Goal: Task Accomplishment & Management: Manage account settings

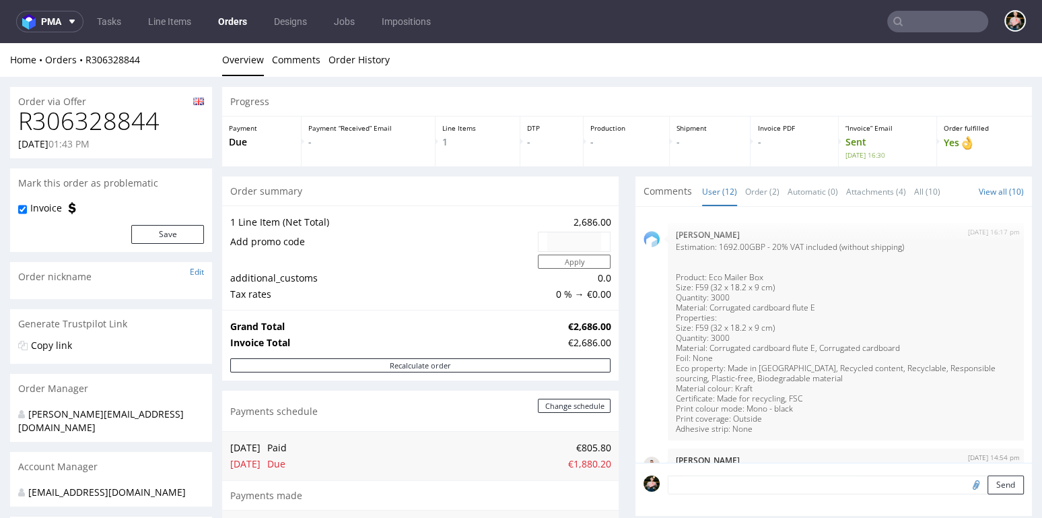
click at [952, 24] on input "text" at bounding box center [937, 22] width 101 height 22
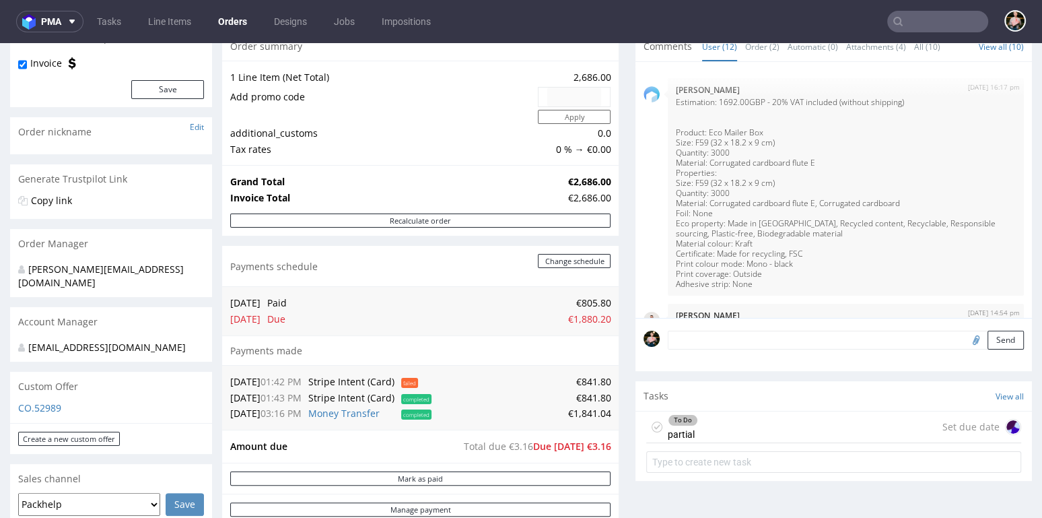
scroll to position [588, 0]
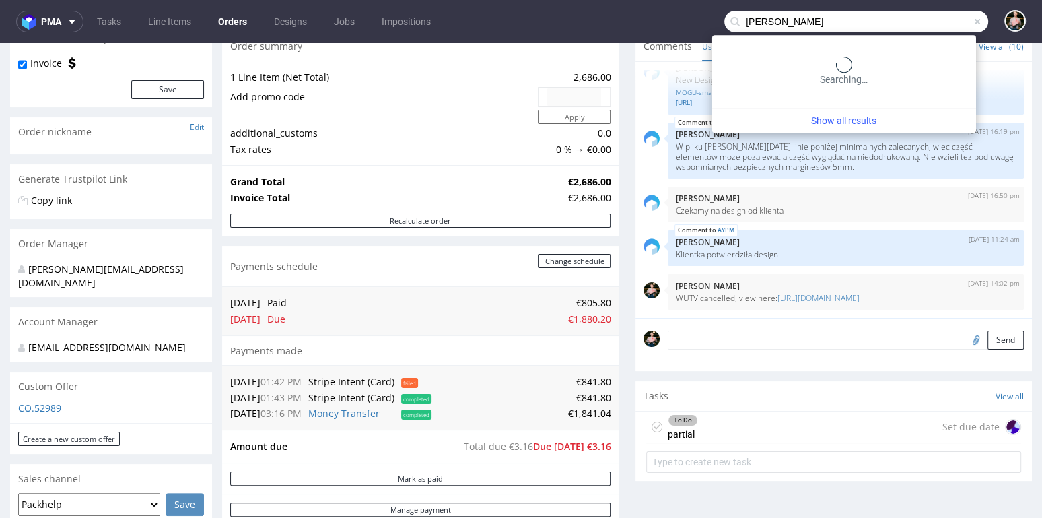
type input "marta tomaszewska"
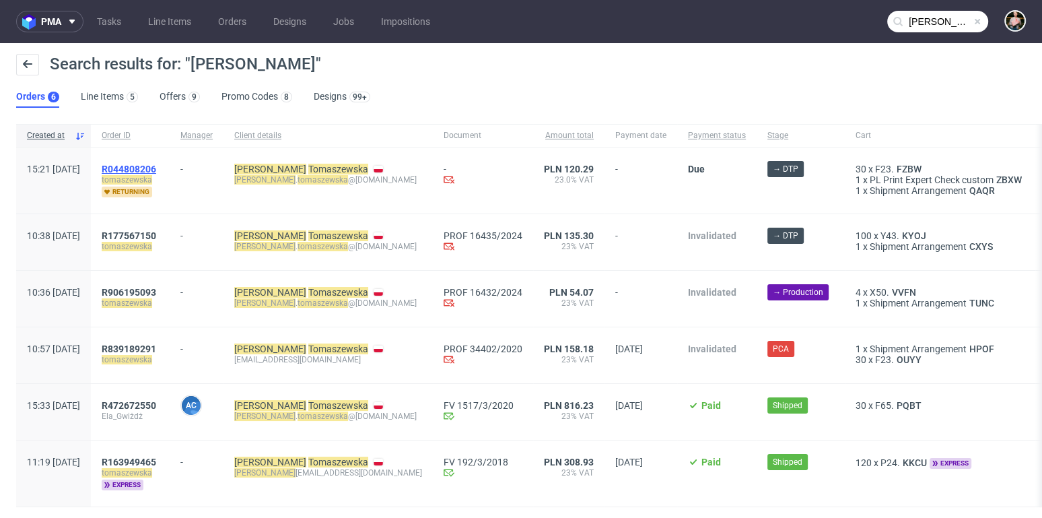
click at [156, 168] on span "R044808206" at bounding box center [129, 169] width 55 height 11
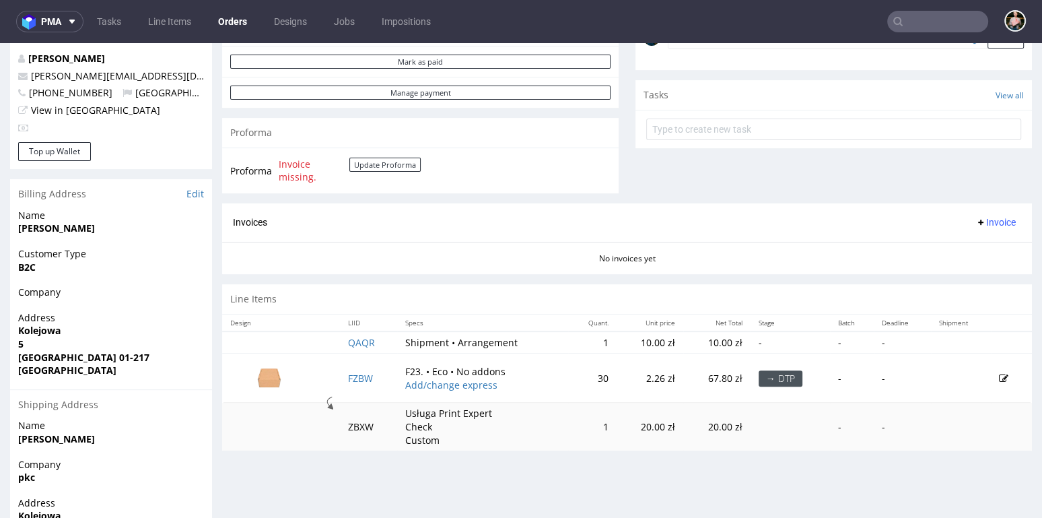
scroll to position [486, 0]
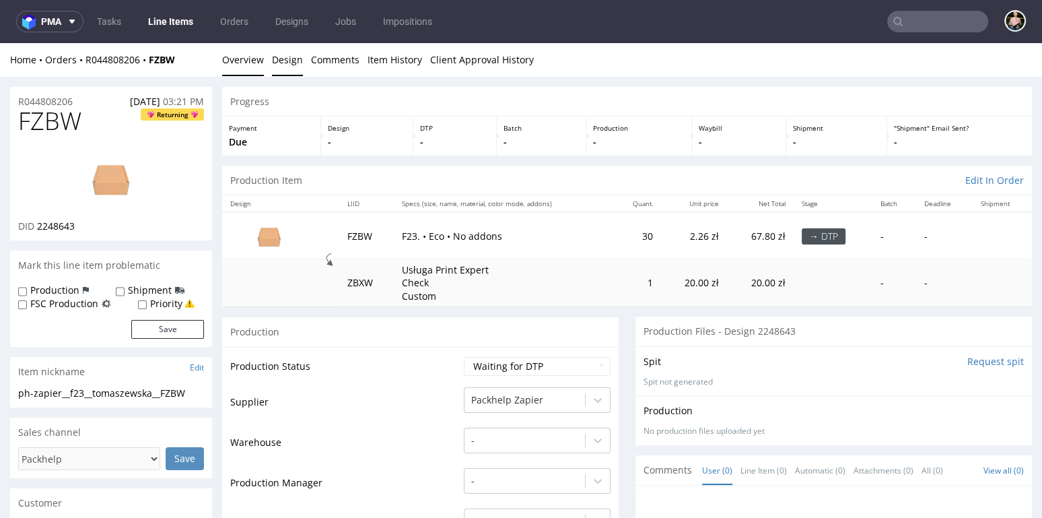
click at [287, 61] on link "Design" at bounding box center [287, 59] width 31 height 33
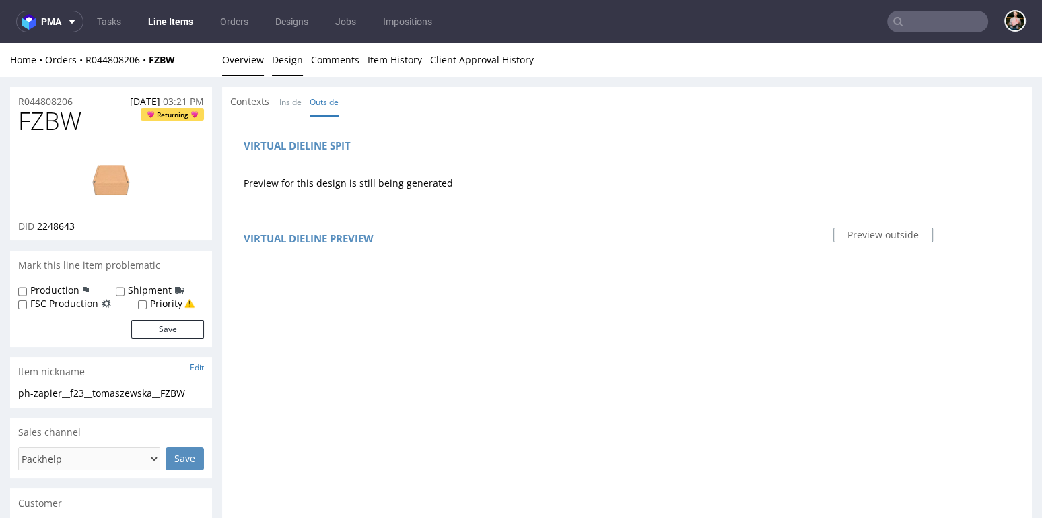
click at [248, 64] on link "Overview" at bounding box center [243, 59] width 42 height 33
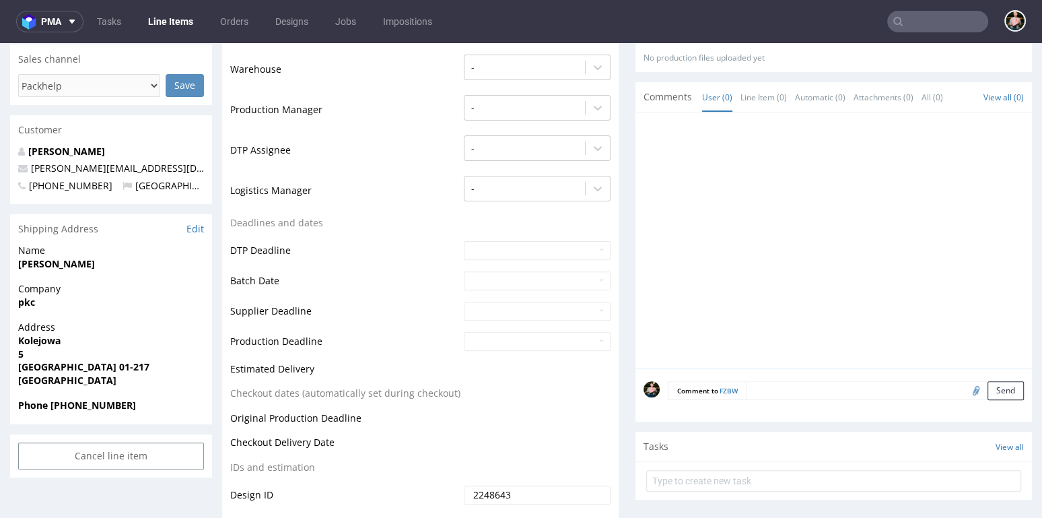
scroll to position [371, 0]
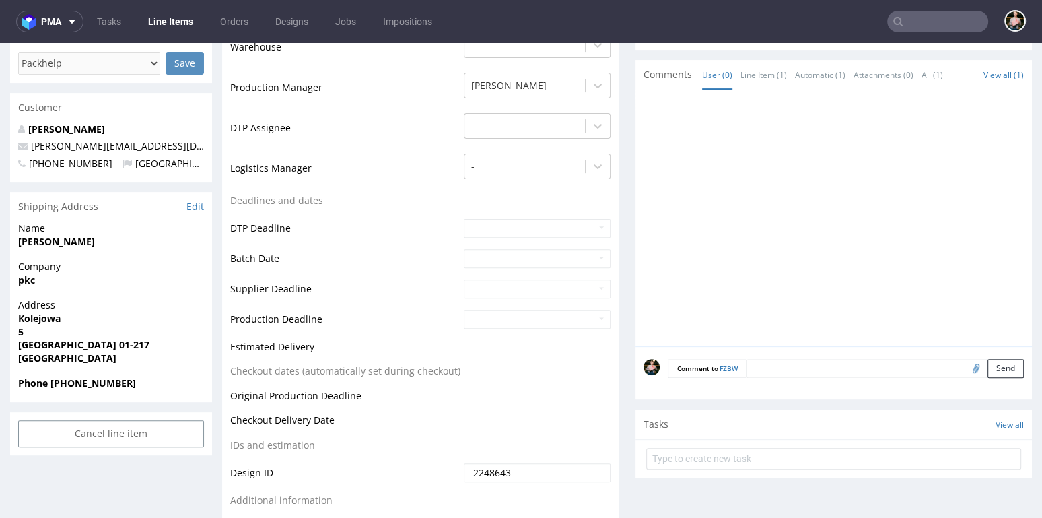
scroll to position [398, 0]
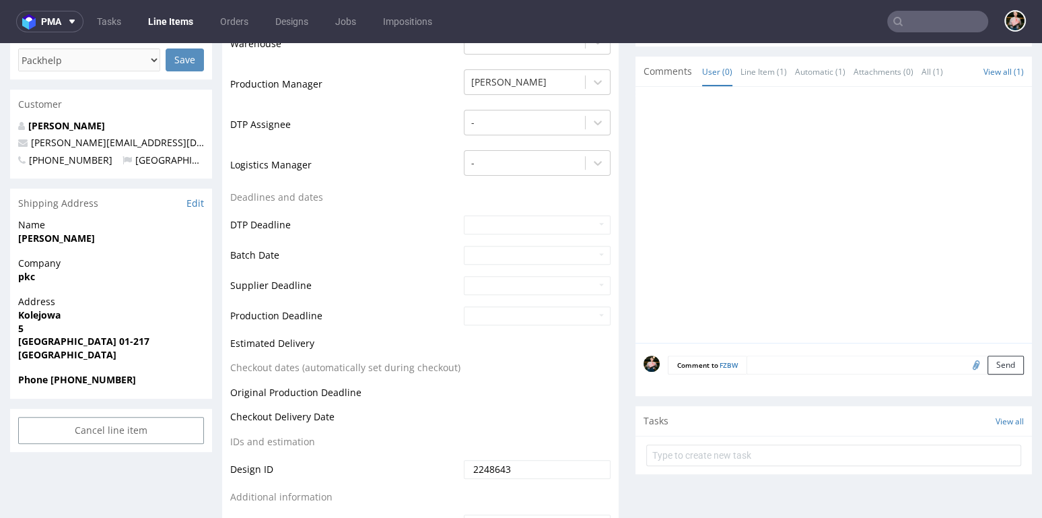
click at [782, 365] on form "Comment to FZBW Send" at bounding box center [846, 365] width 356 height 20
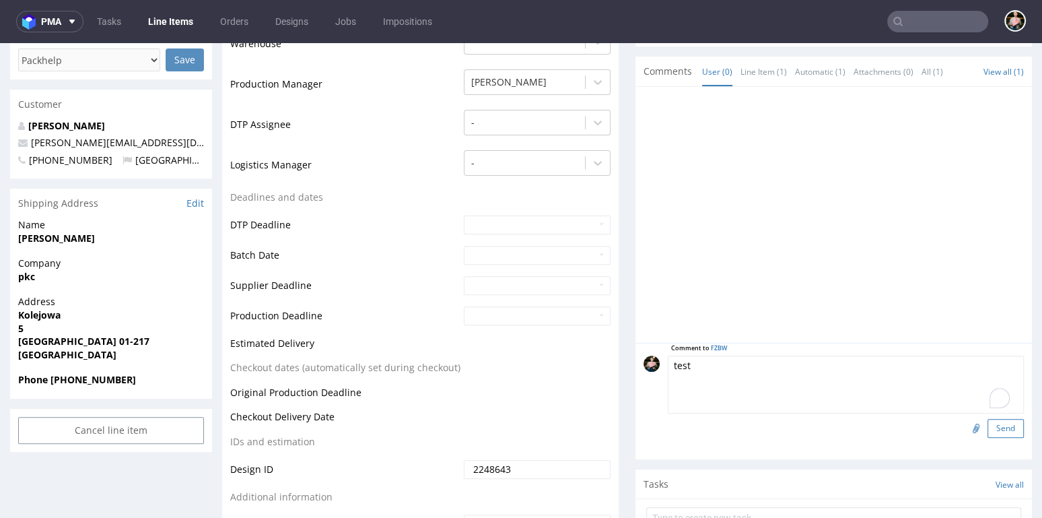
type textarea "test"
click at [987, 425] on button "Send" at bounding box center [1005, 428] width 36 height 19
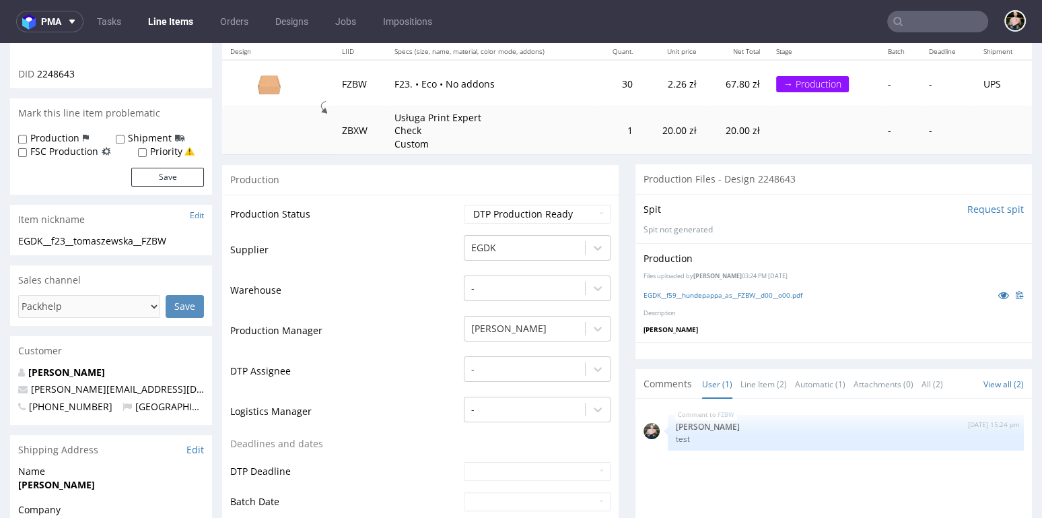
scroll to position [128, 0]
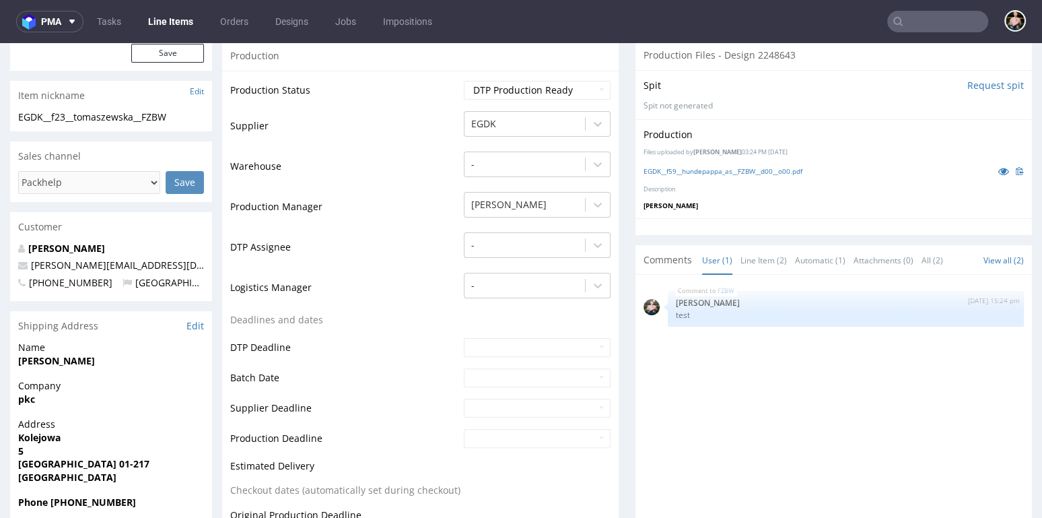
scroll to position [298, 0]
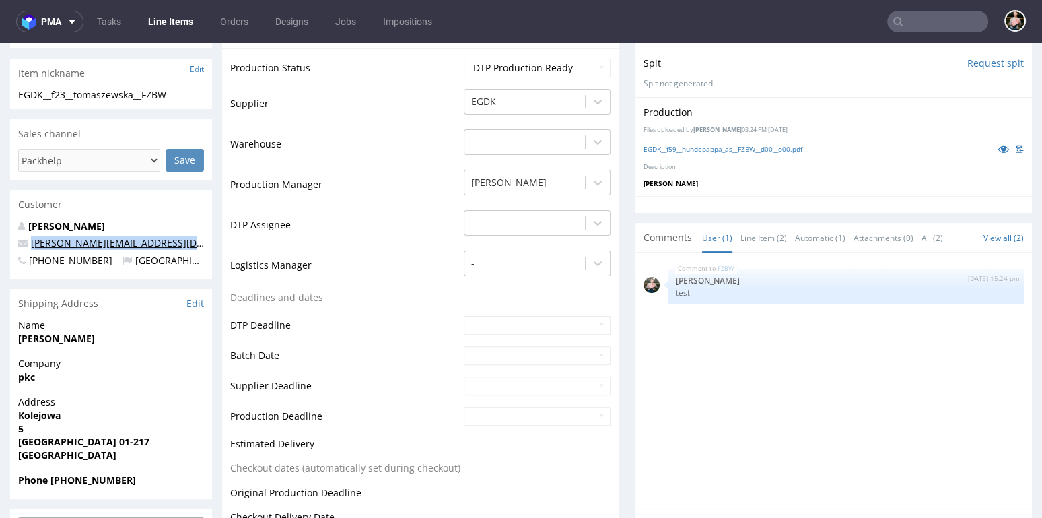
drag, startPoint x: 197, startPoint y: 244, endPoint x: 32, endPoint y: 244, distance: 164.9
click at [32, 244] on p "[PERSON_NAME][EMAIL_ADDRESS][DOMAIN_NAME]" at bounding box center [111, 242] width 186 height 13
copy link "[PERSON_NAME][EMAIL_ADDRESS][DOMAIN_NAME]"
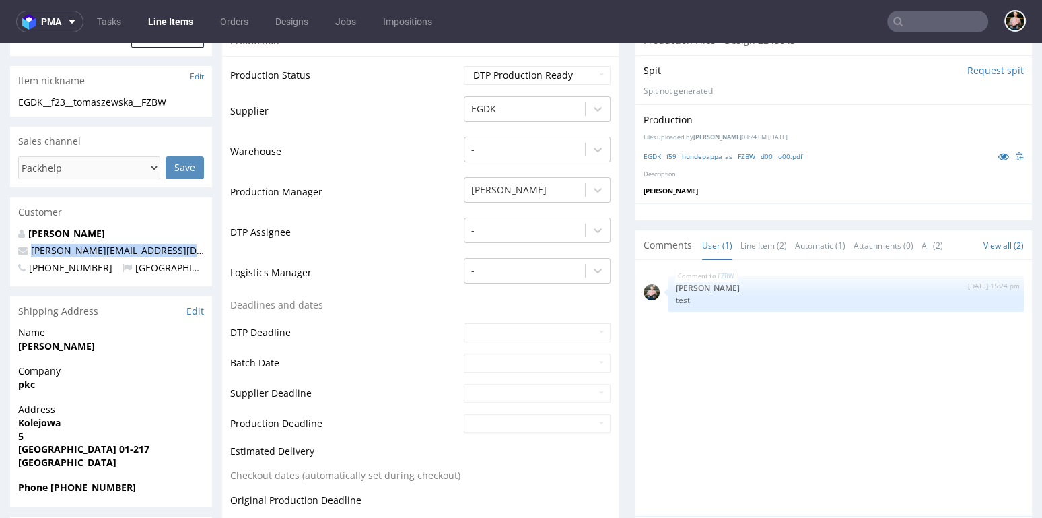
scroll to position [112, 0]
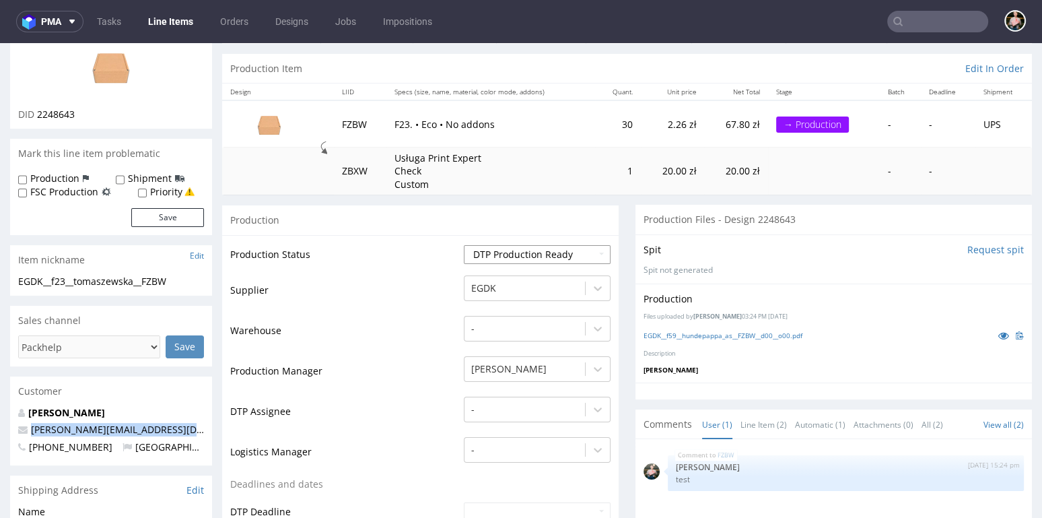
click at [581, 250] on select "Waiting for Artwork Waiting for Diecut Waiting for Mockup Waiting for DTP Waiti…" at bounding box center [537, 254] width 147 height 19
select select "production_in_process"
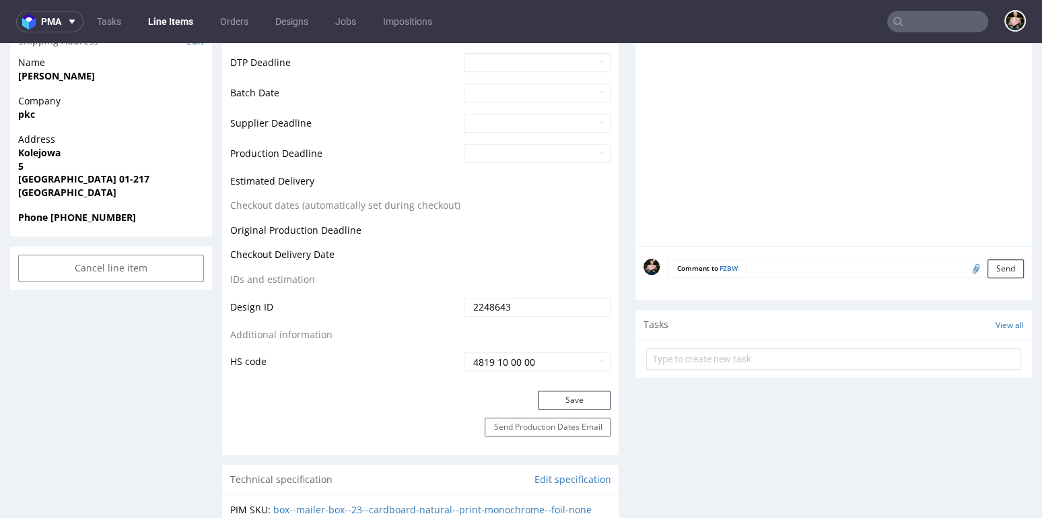
scroll to position [571, 0]
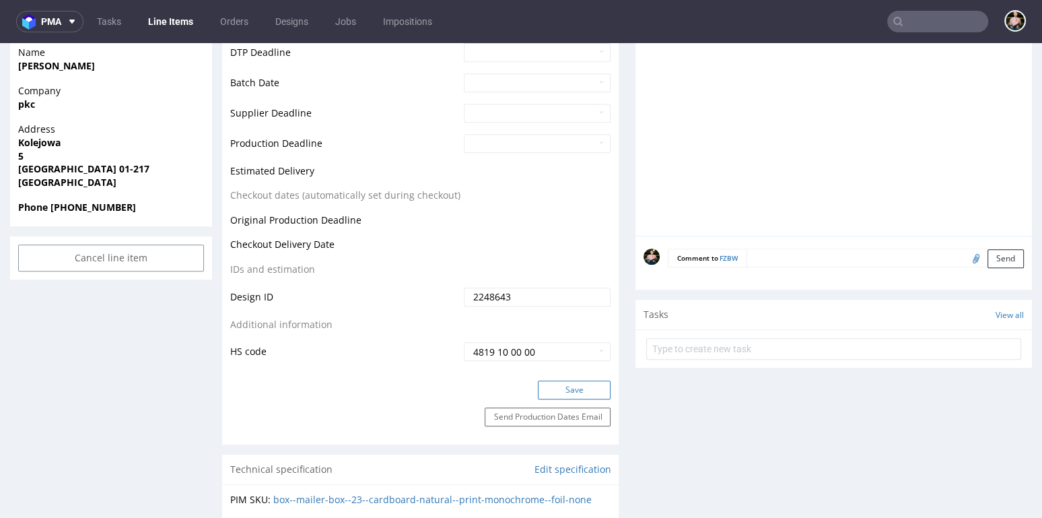
click at [572, 382] on button "Save" at bounding box center [574, 389] width 73 height 19
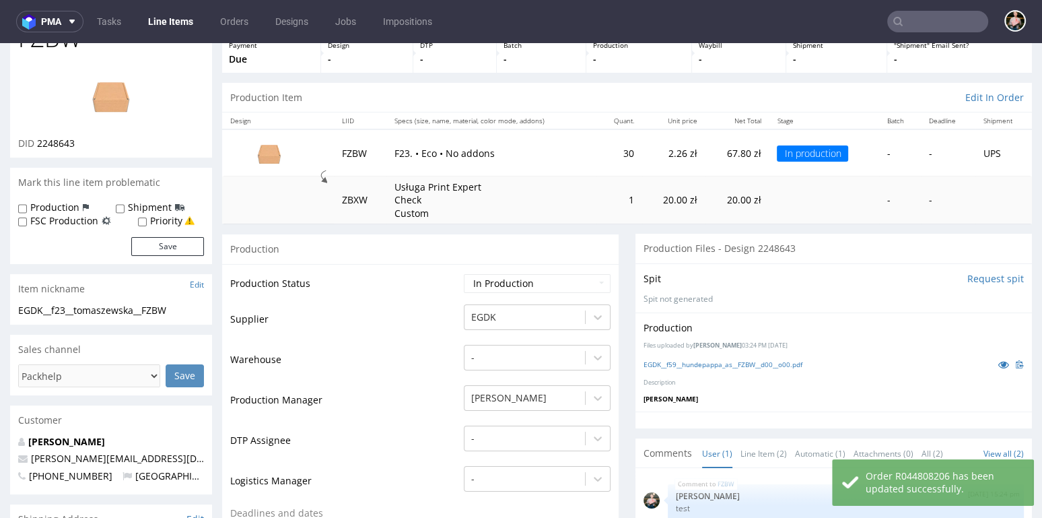
scroll to position [0, 0]
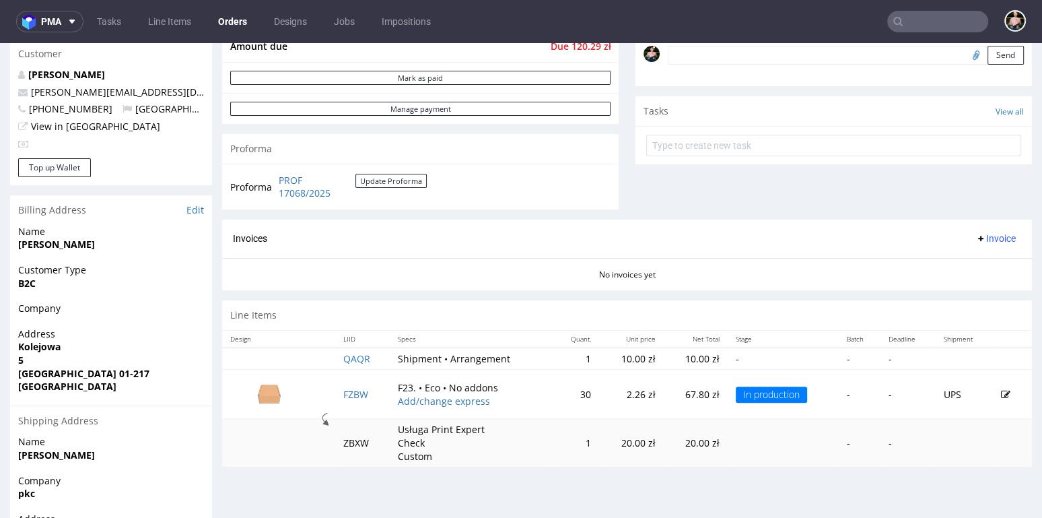
scroll to position [567, 0]
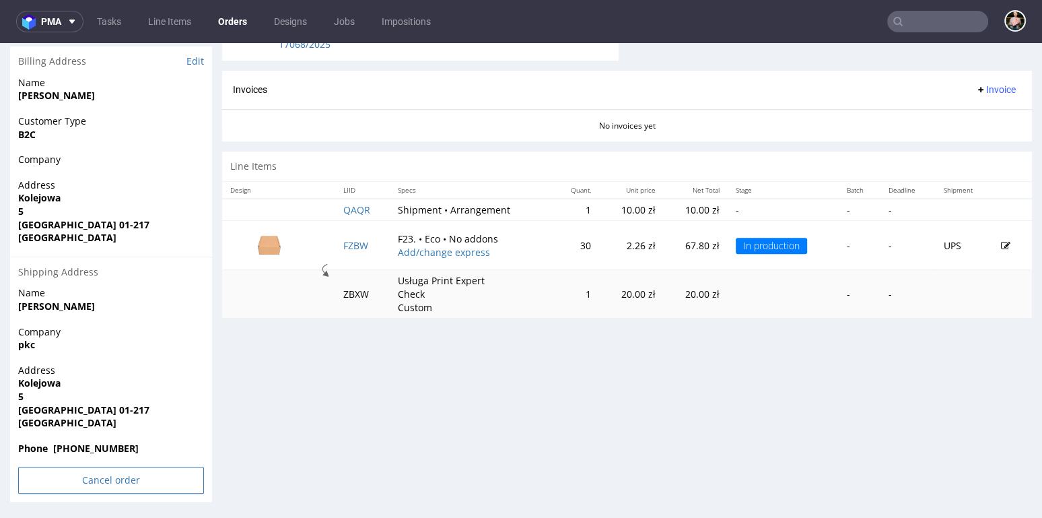
click at [102, 478] on input "Cancel order" at bounding box center [111, 479] width 186 height 27
click at [93, 440] on link "Yes" at bounding box center [90, 443] width 38 height 20
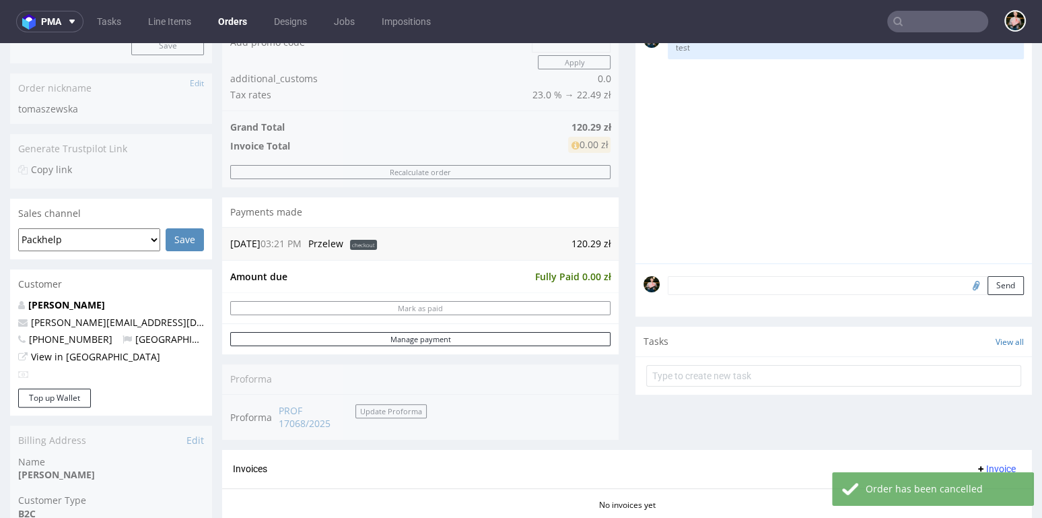
scroll to position [0, 0]
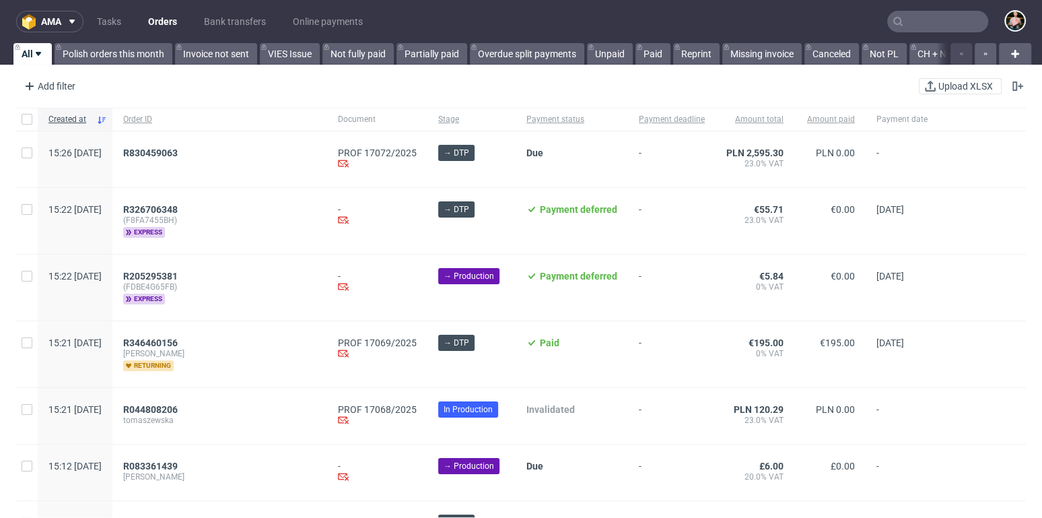
click at [917, 33] on nav "ama Tasks Orders Bank transfers Online payments" at bounding box center [521, 21] width 1042 height 43
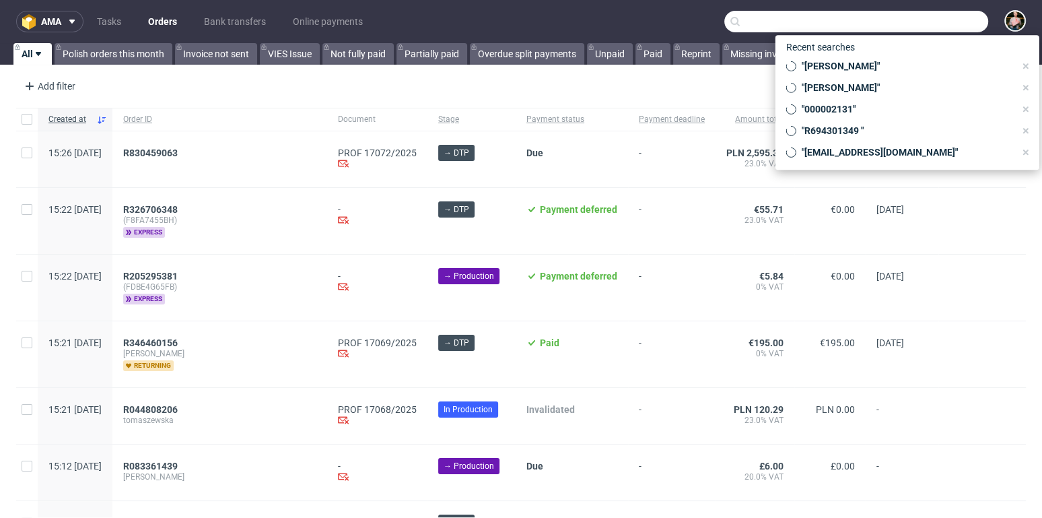
click at [912, 24] on input "text" at bounding box center [856, 22] width 264 height 22
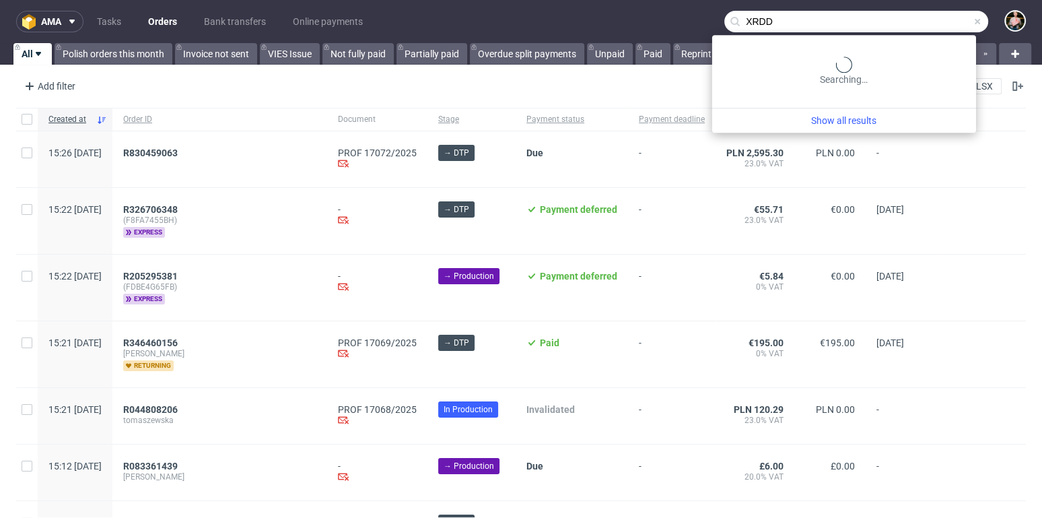
type input "XRDD"
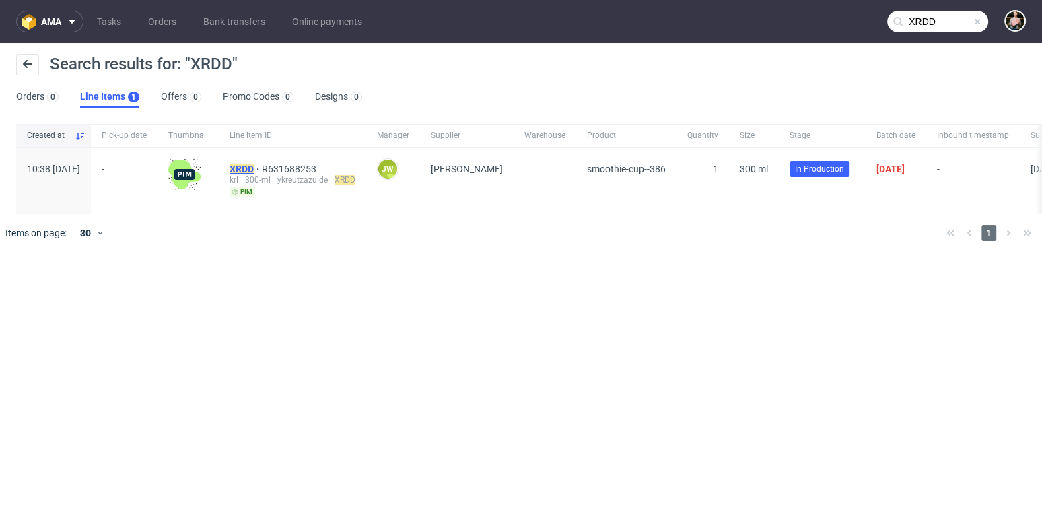
click at [254, 166] on mark "XRDD" at bounding box center [241, 169] width 24 height 11
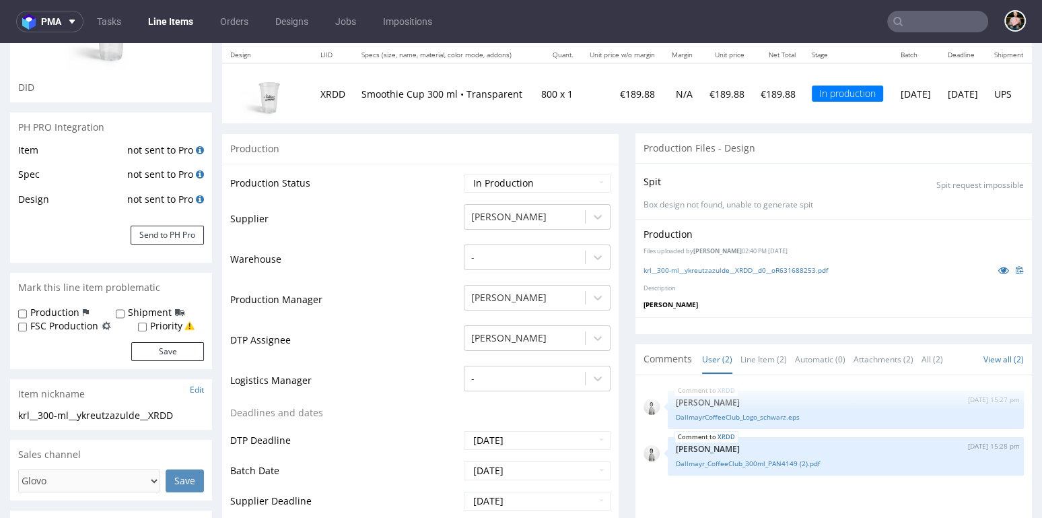
scroll to position [162, 0]
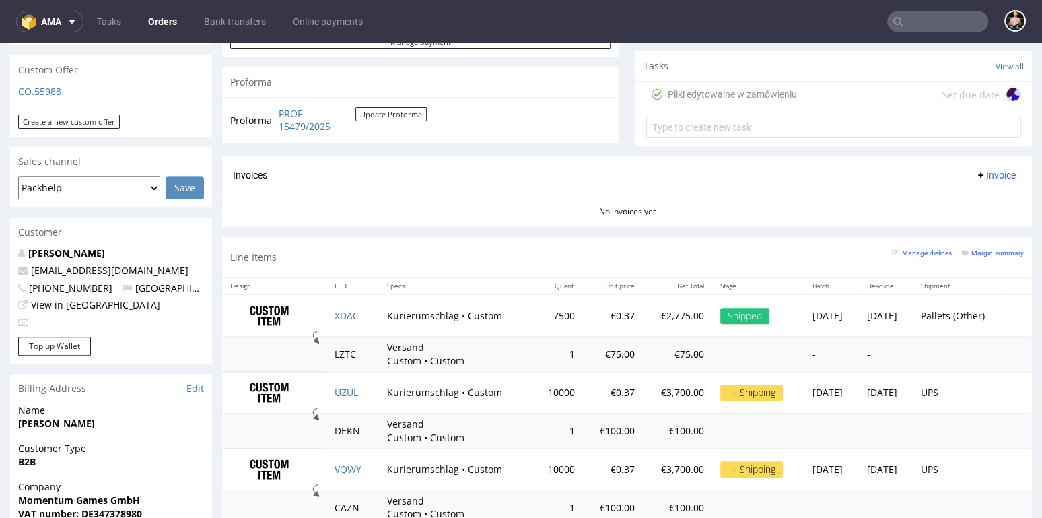
scroll to position [476, 0]
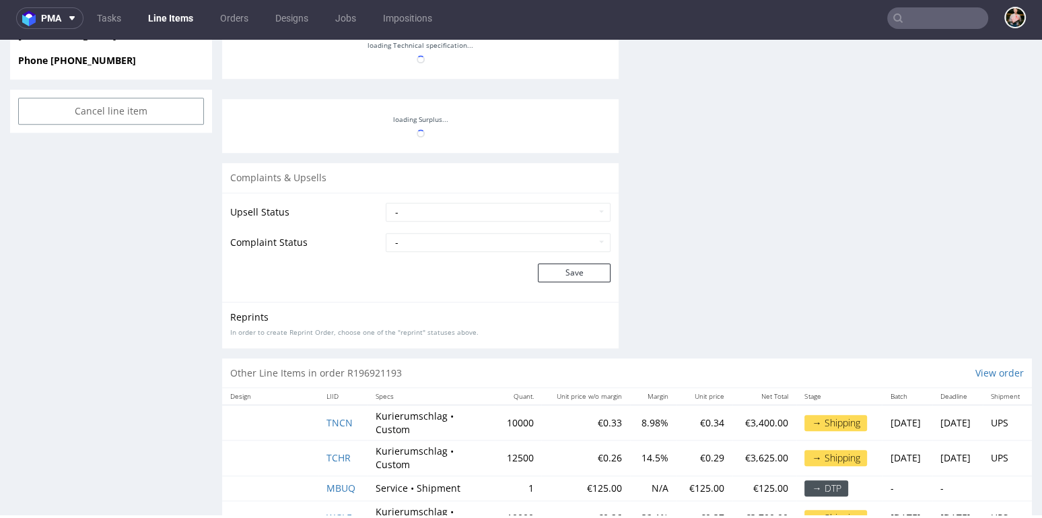
scroll to position [2938, 0]
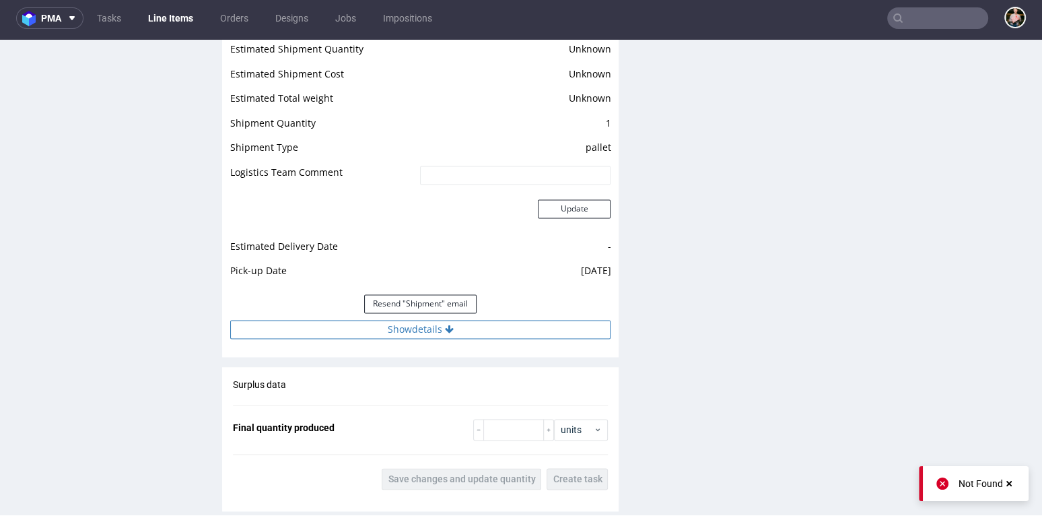
click at [382, 329] on button "Show details" at bounding box center [420, 329] width 380 height 19
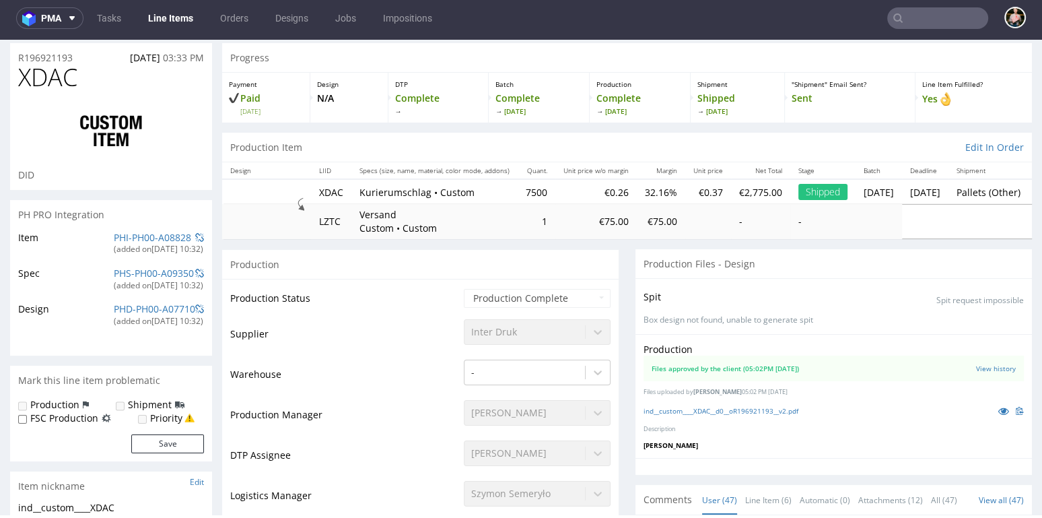
scroll to position [0, 0]
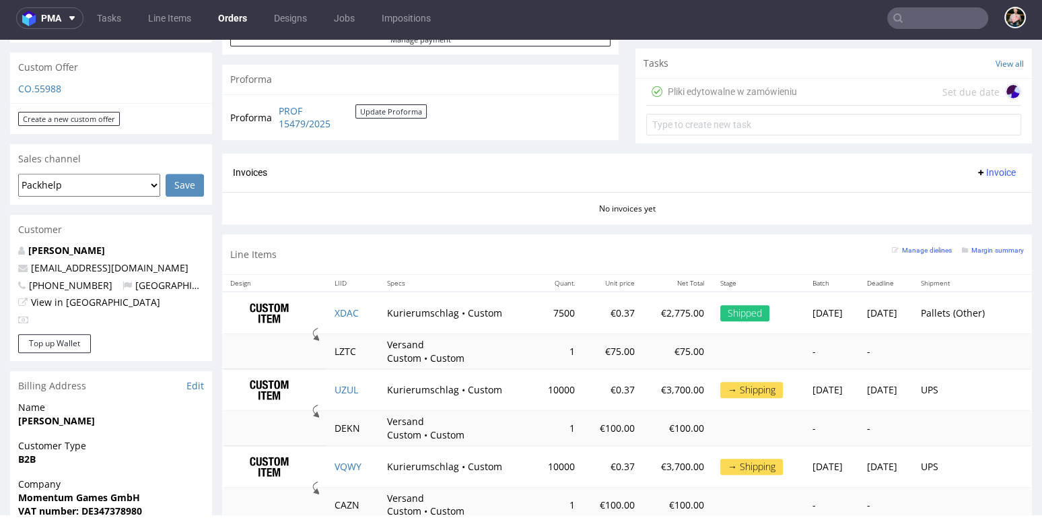
scroll to position [811, 0]
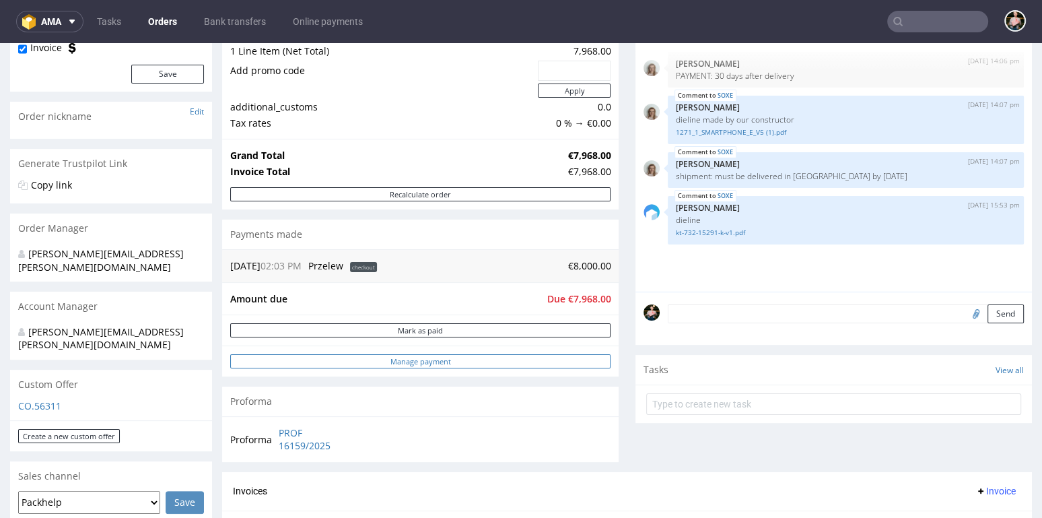
scroll to position [157, 0]
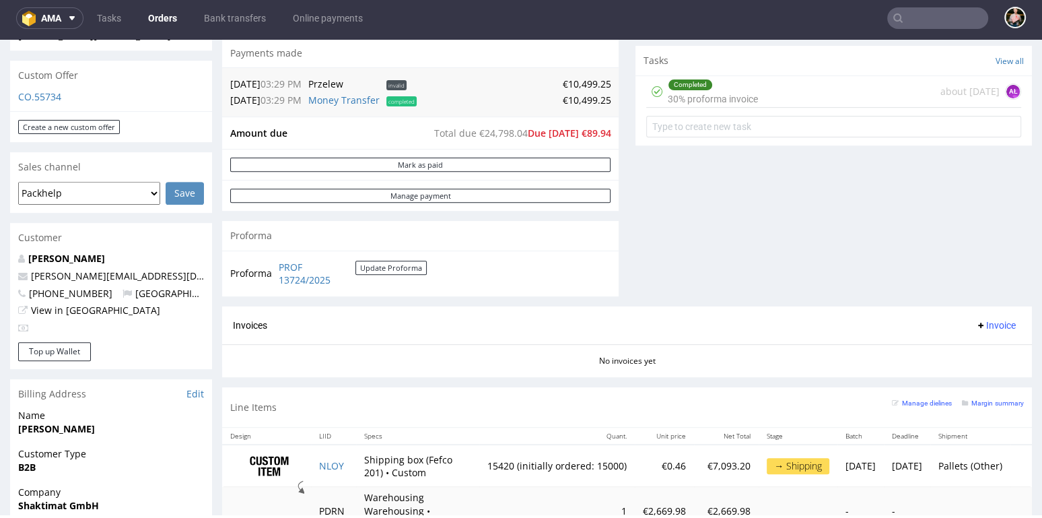
scroll to position [416, 0]
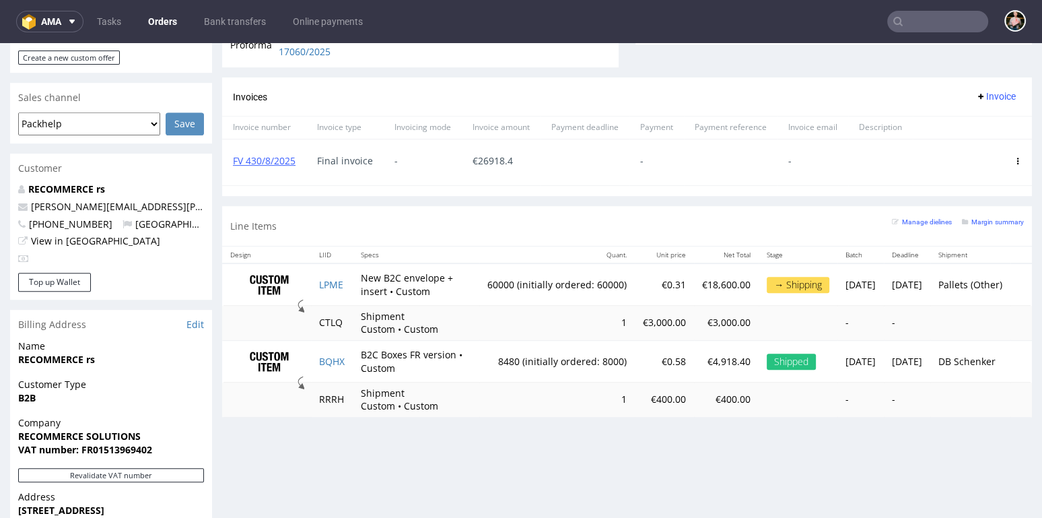
scroll to position [487, 0]
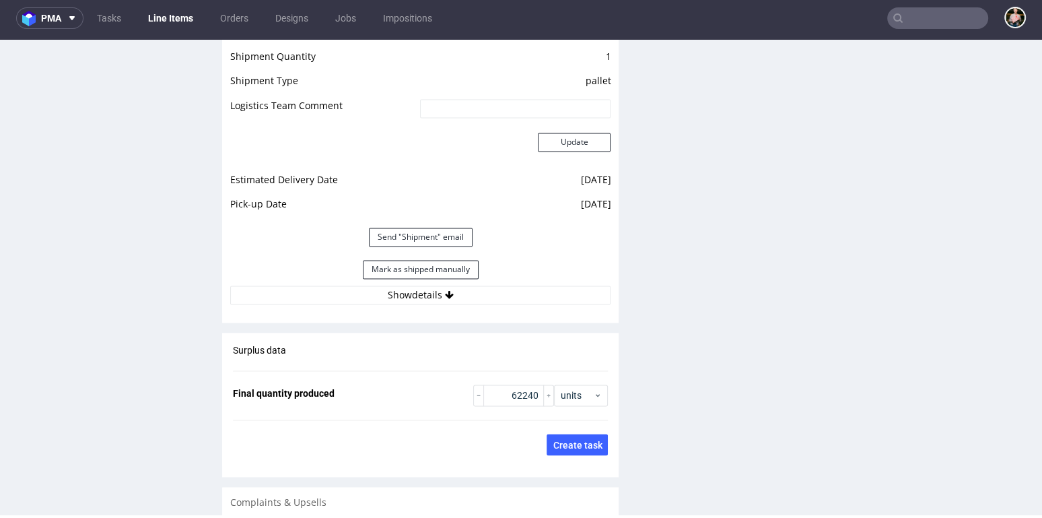
scroll to position [1986, 0]
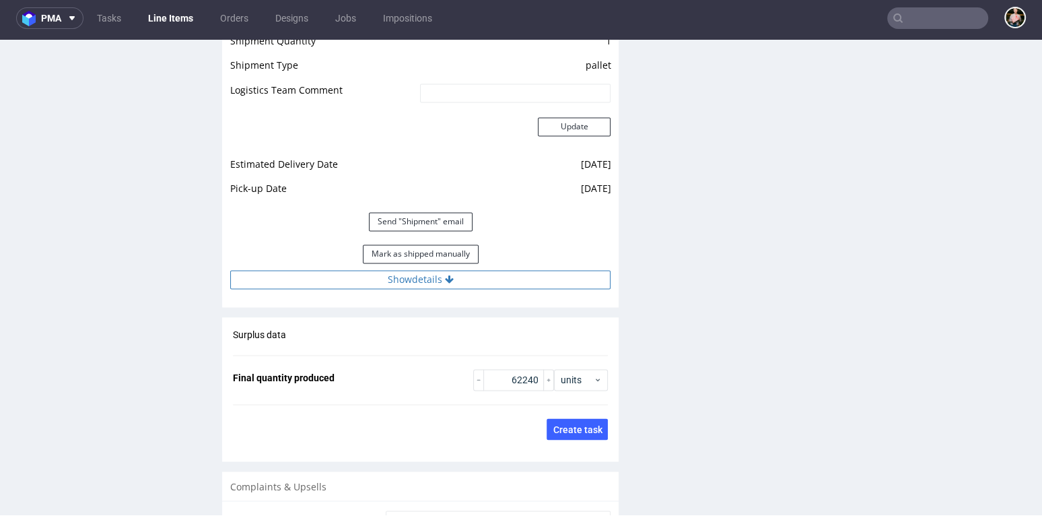
click at [431, 279] on button "Show details" at bounding box center [420, 279] width 380 height 19
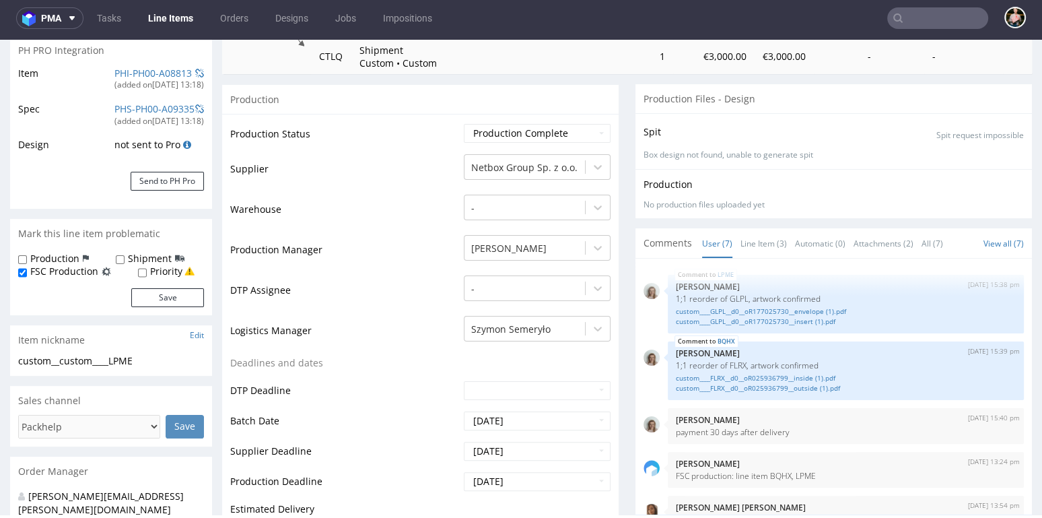
scroll to position [0, 0]
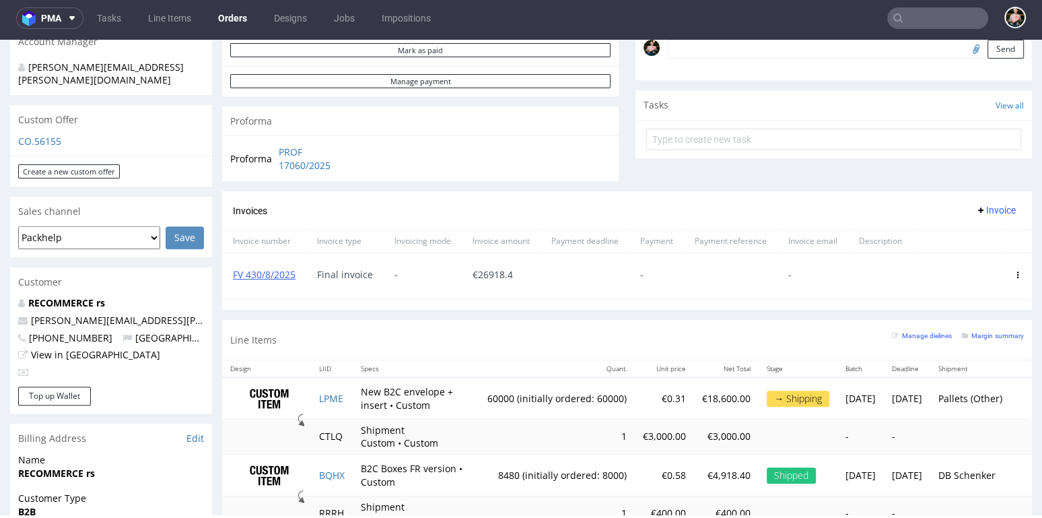
scroll to position [418, 0]
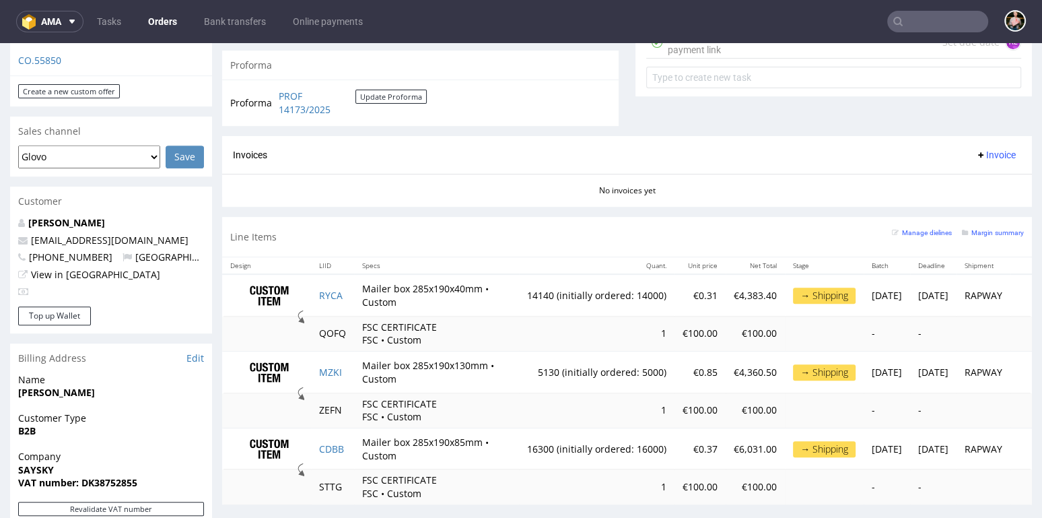
scroll to position [517, 0]
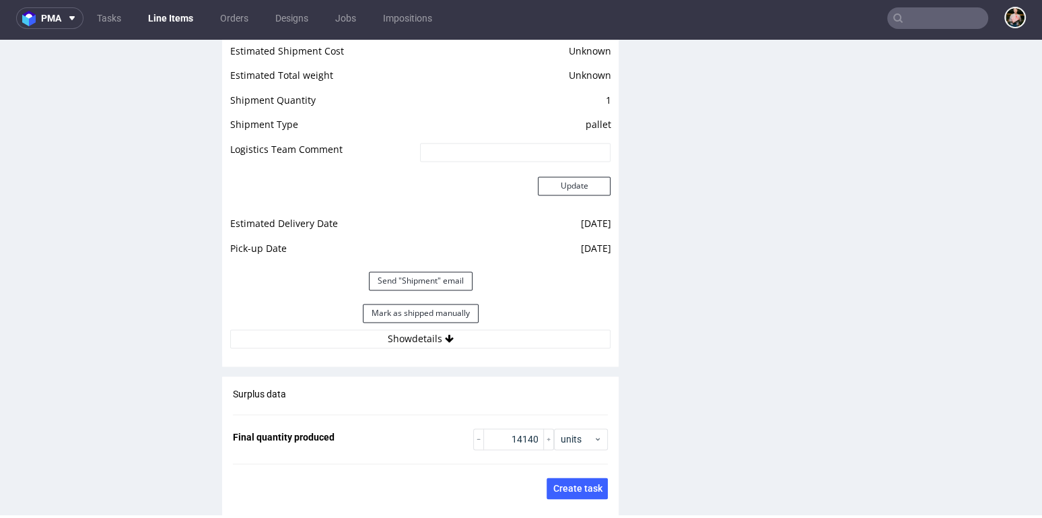
scroll to position [1880, 0]
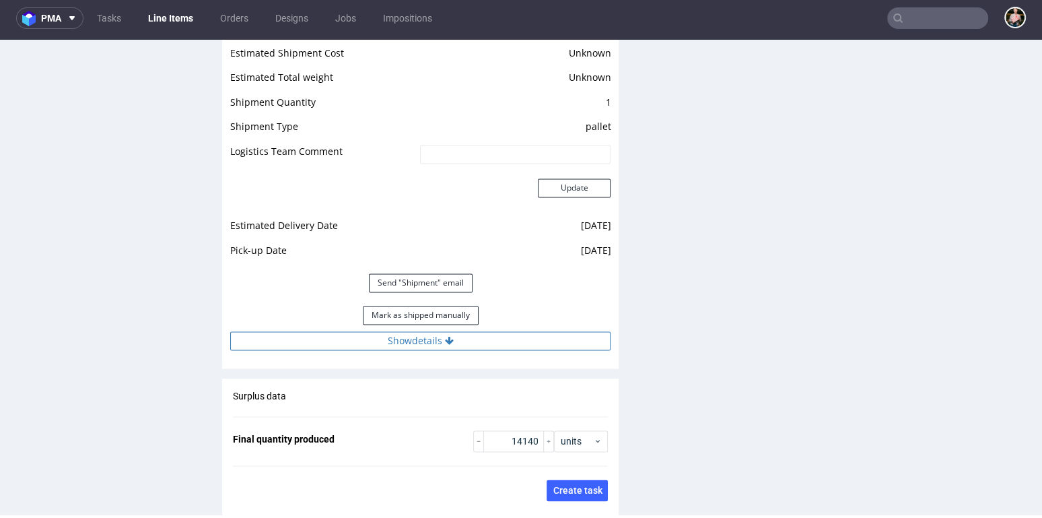
click at [411, 338] on button "Show details" at bounding box center [420, 340] width 380 height 19
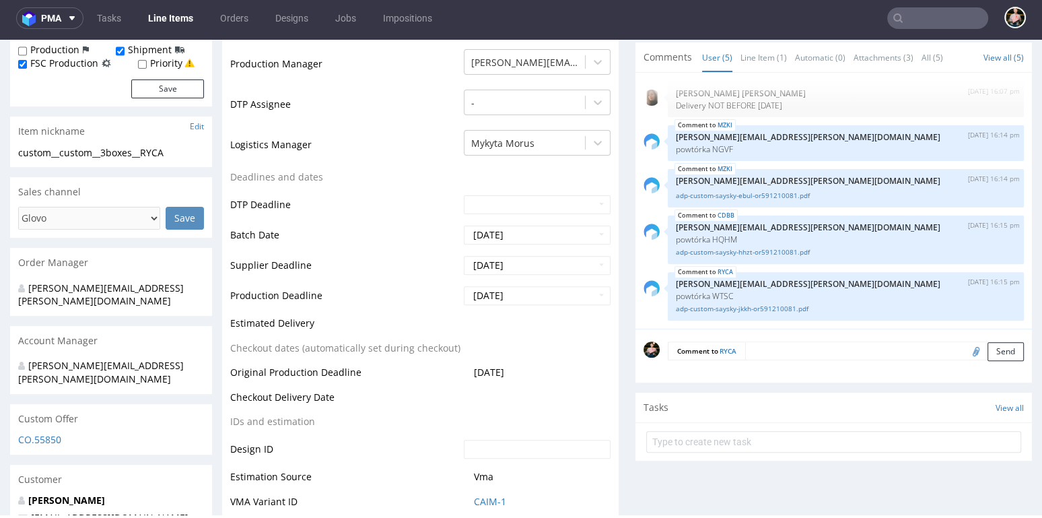
scroll to position [0, 0]
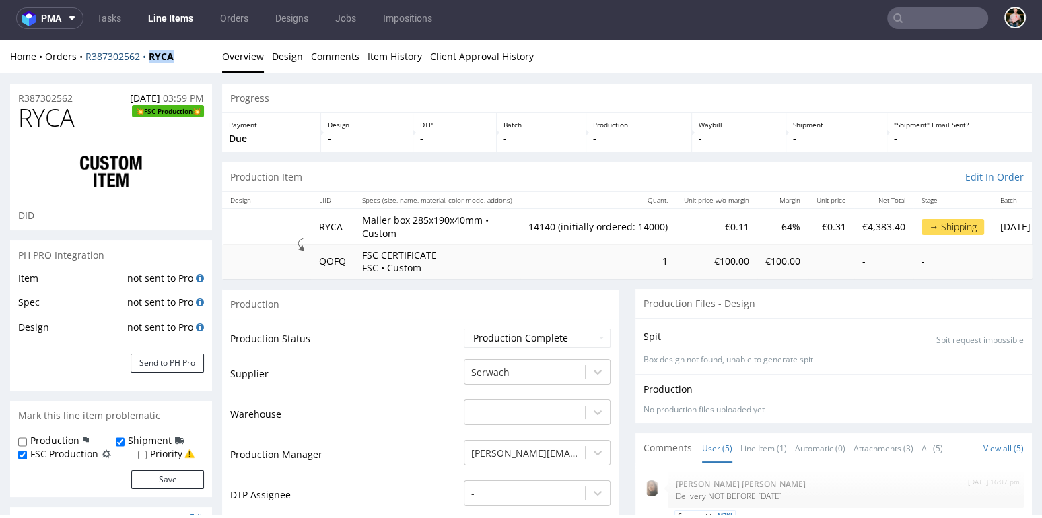
drag, startPoint x: 182, startPoint y: 59, endPoint x: 150, endPoint y: 56, distance: 32.5
click at [150, 56] on div "Home Orders R387302562 RYCA" at bounding box center [111, 56] width 202 height 13
copy strong "RYCA"
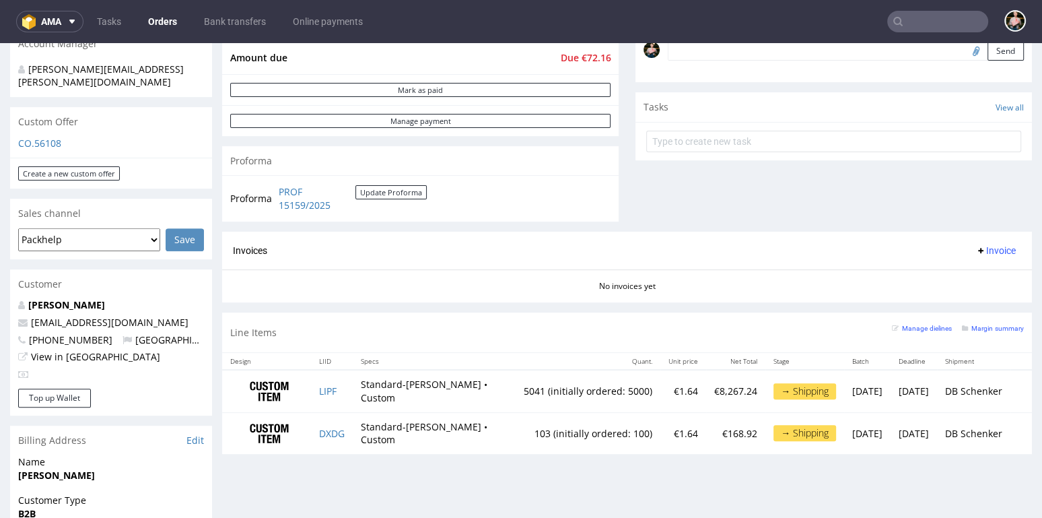
scroll to position [425, 0]
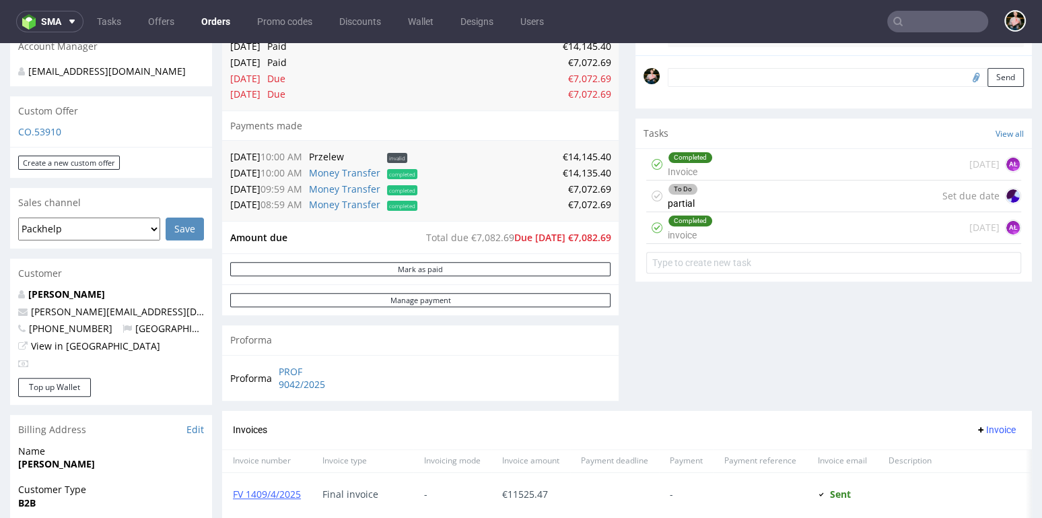
scroll to position [408, 0]
click at [81, 349] on link "View in [GEOGRAPHIC_DATA]" at bounding box center [95, 345] width 129 height 13
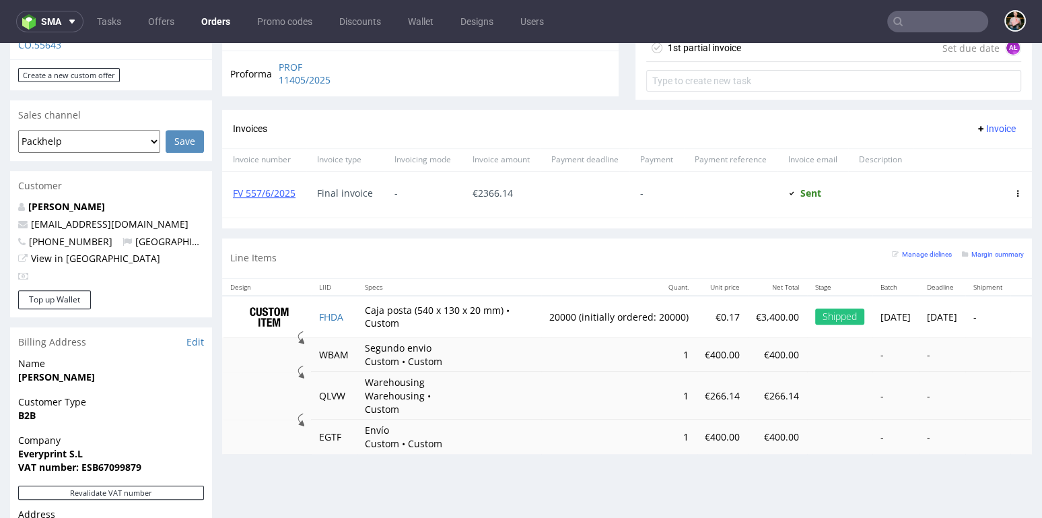
scroll to position [522, 0]
click at [69, 251] on link "View in [GEOGRAPHIC_DATA]" at bounding box center [95, 257] width 129 height 13
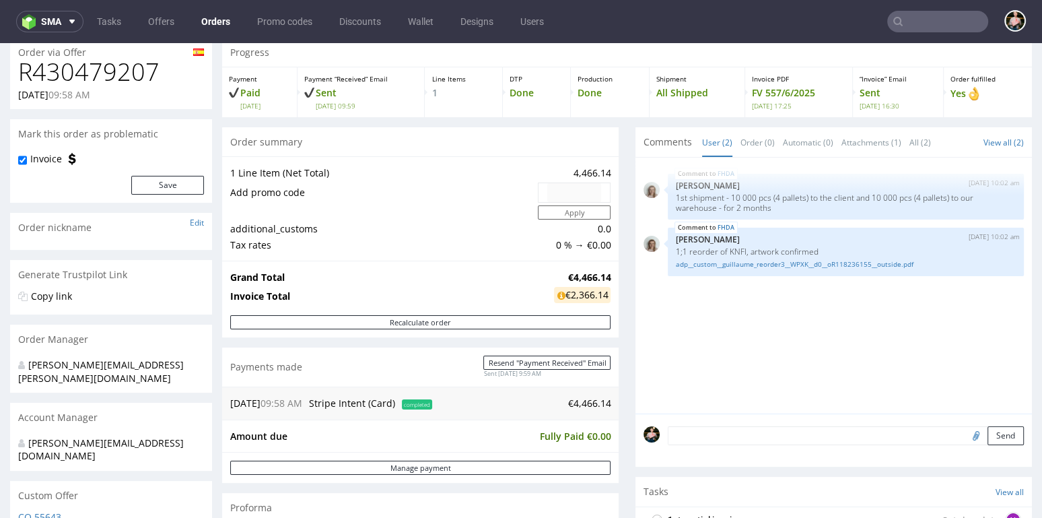
scroll to position [0, 0]
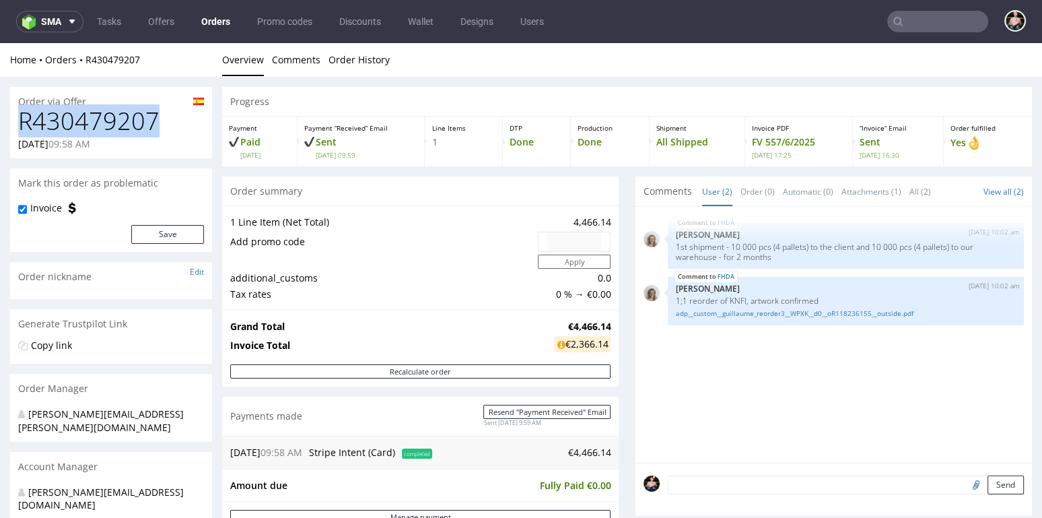
drag, startPoint x: 173, startPoint y: 123, endPoint x: 16, endPoint y: 122, distance: 156.8
click at [16, 122] on div "R430479207 23.05.2025 09:58 AM" at bounding box center [111, 133] width 202 height 50
copy h1 "R430479207"
click at [183, 128] on h1 "R430479207" at bounding box center [111, 121] width 186 height 27
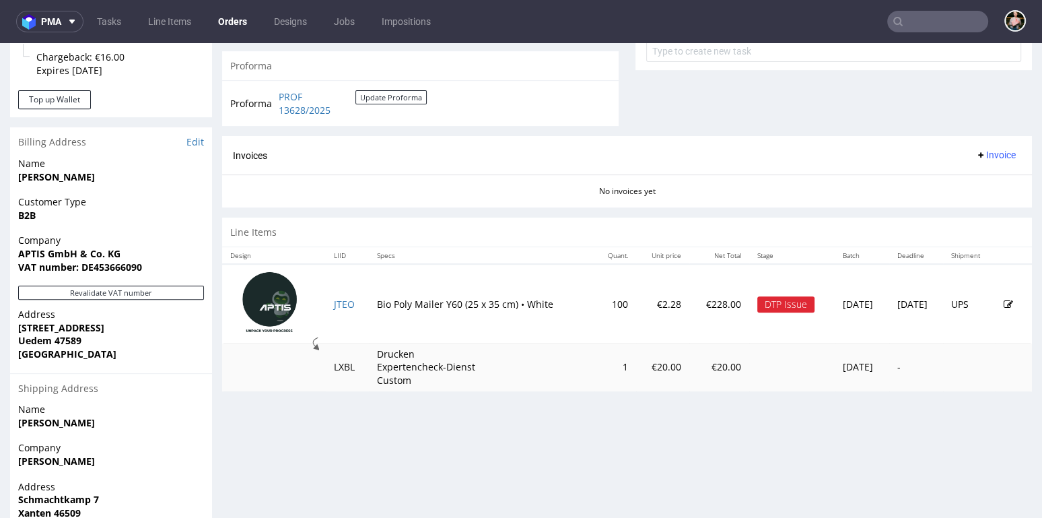
scroll to position [627, 0]
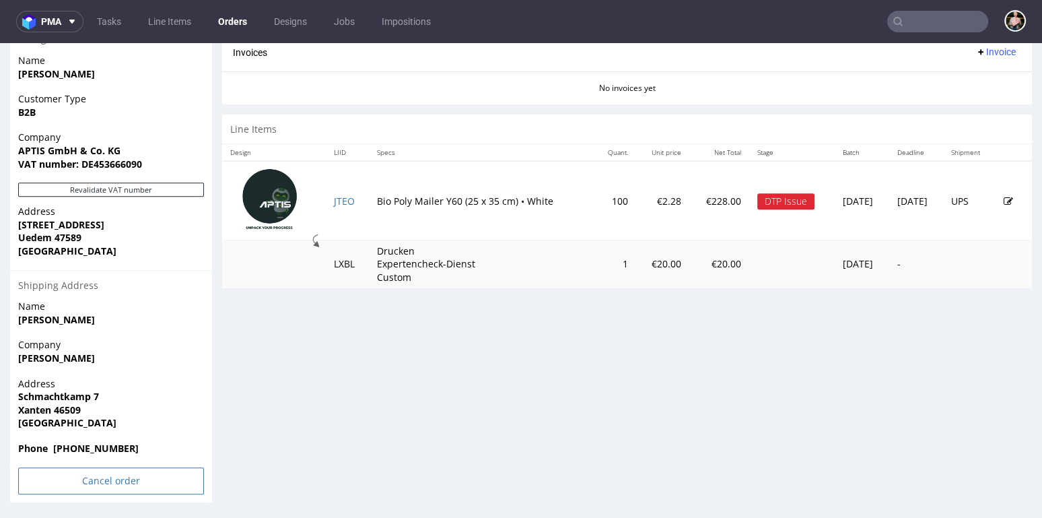
click at [97, 477] on input "Cancel order" at bounding box center [111, 480] width 186 height 27
click at [90, 440] on link "Yes" at bounding box center [90, 443] width 38 height 20
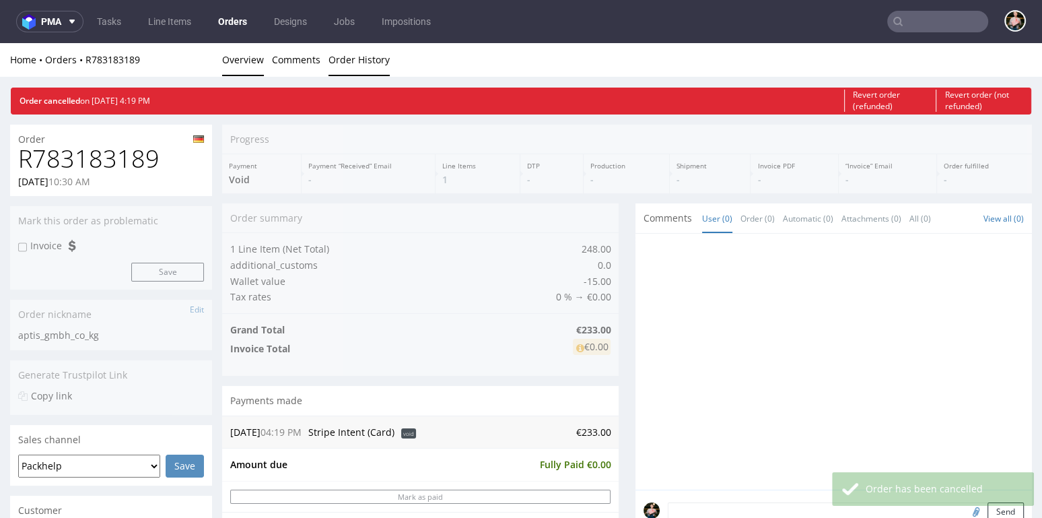
scroll to position [0, 0]
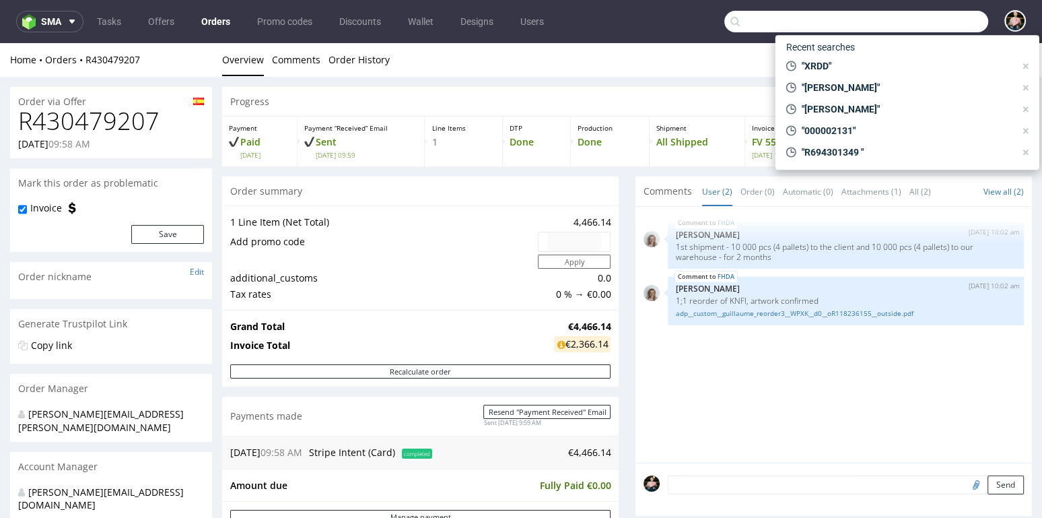
click at [910, 19] on input "text" at bounding box center [856, 22] width 264 height 22
paste input "[PERSON_NAME][EMAIL_ADDRESS][DOMAIN_NAME]"
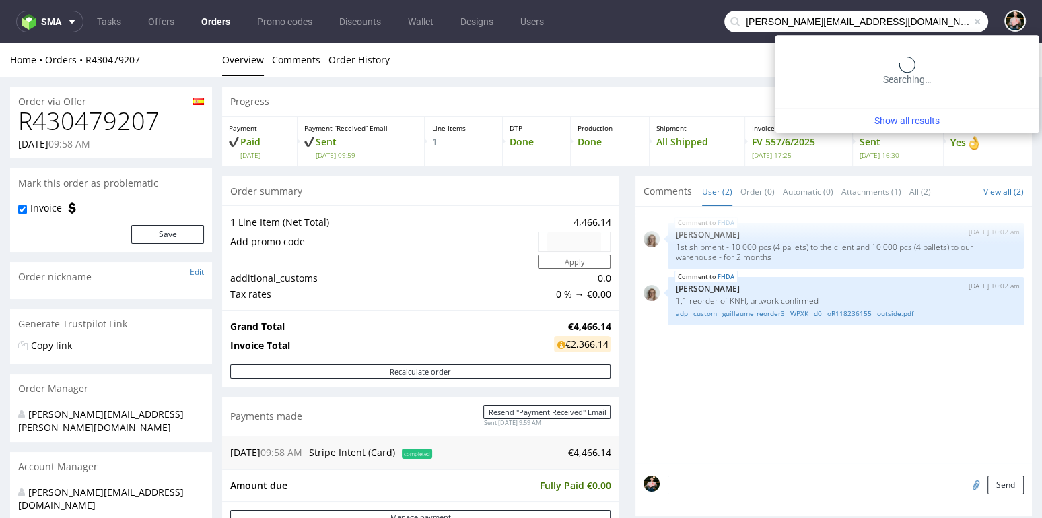
type input "[PERSON_NAME][EMAIL_ADDRESS][DOMAIN_NAME]"
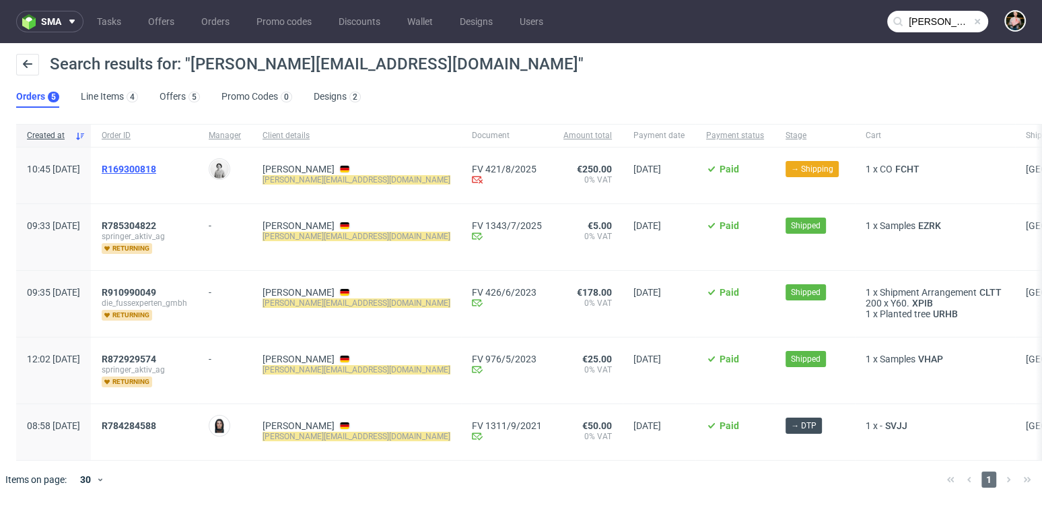
click at [156, 164] on span "R169300818" at bounding box center [129, 169] width 55 height 11
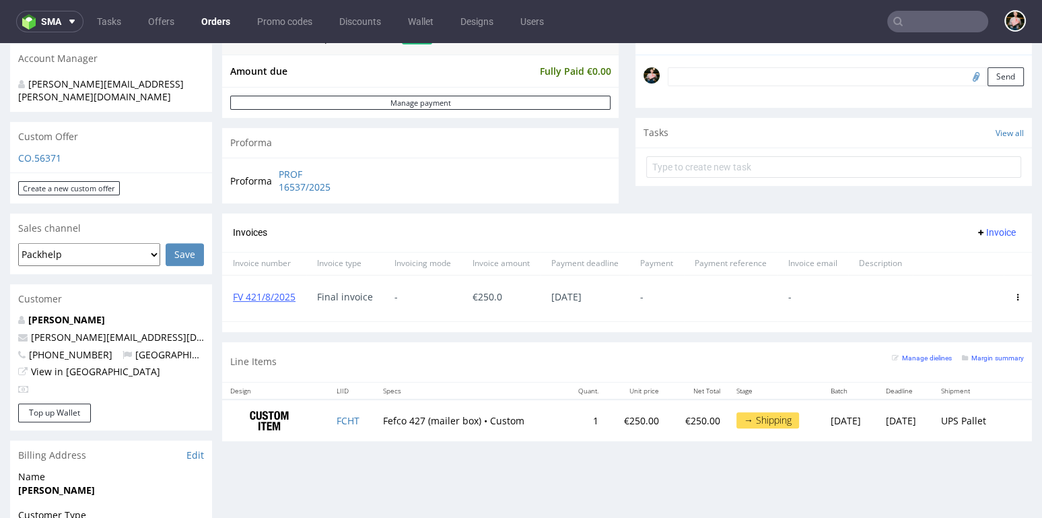
scroll to position [515, 0]
